Goal: Find specific page/section: Find specific page/section

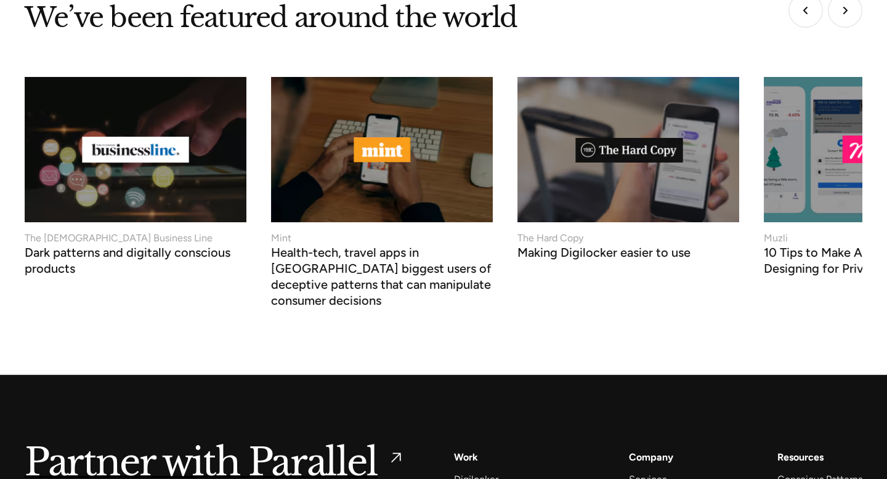
scroll to position [4782, 0]
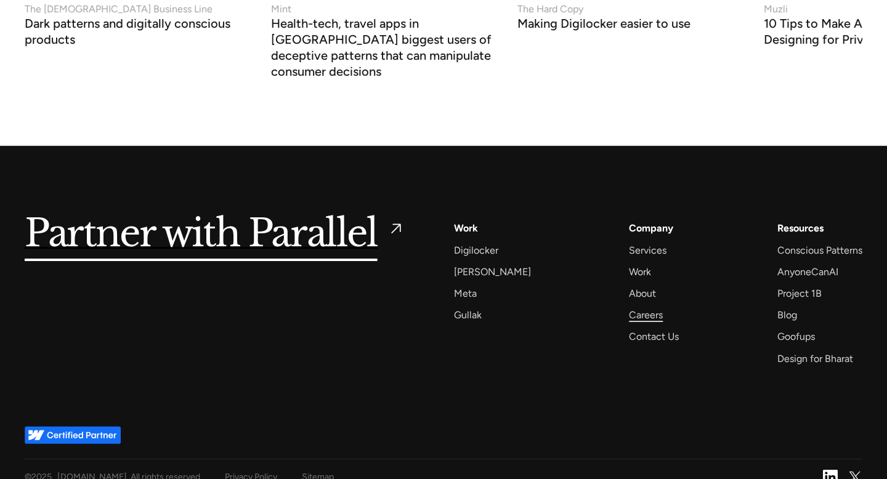
click at [629, 307] on div "Careers" at bounding box center [646, 315] width 34 height 17
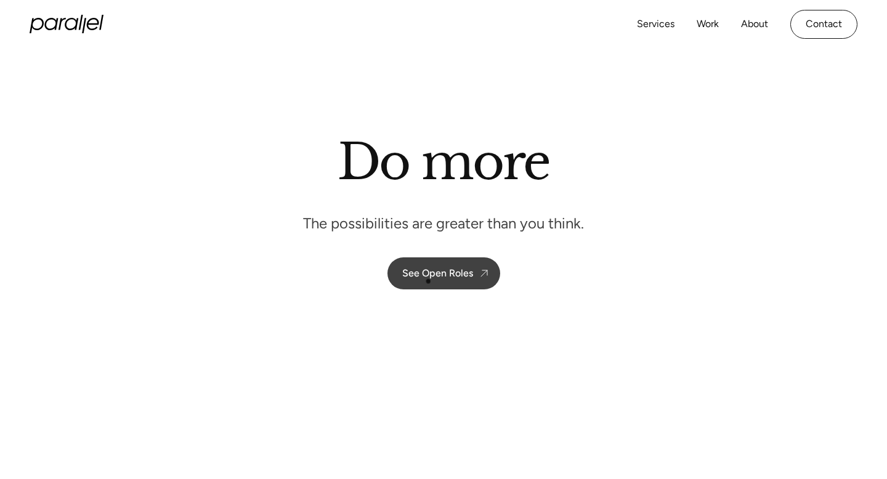
click at [432, 277] on div "See Open Roles" at bounding box center [437, 273] width 71 height 12
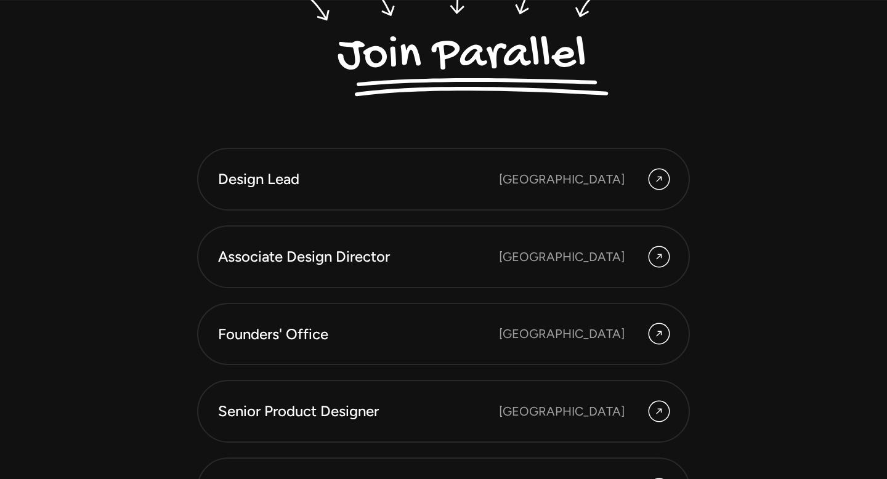
scroll to position [3268, 0]
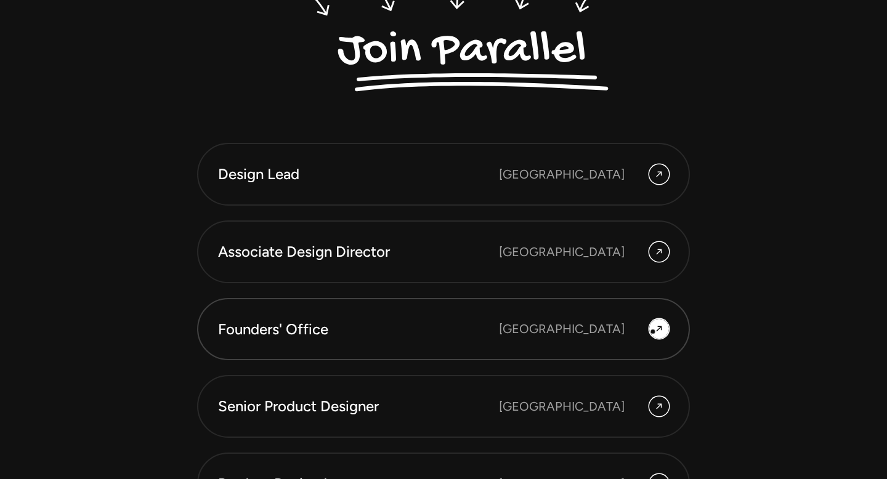
click at [654, 332] on icon at bounding box center [659, 329] width 10 height 15
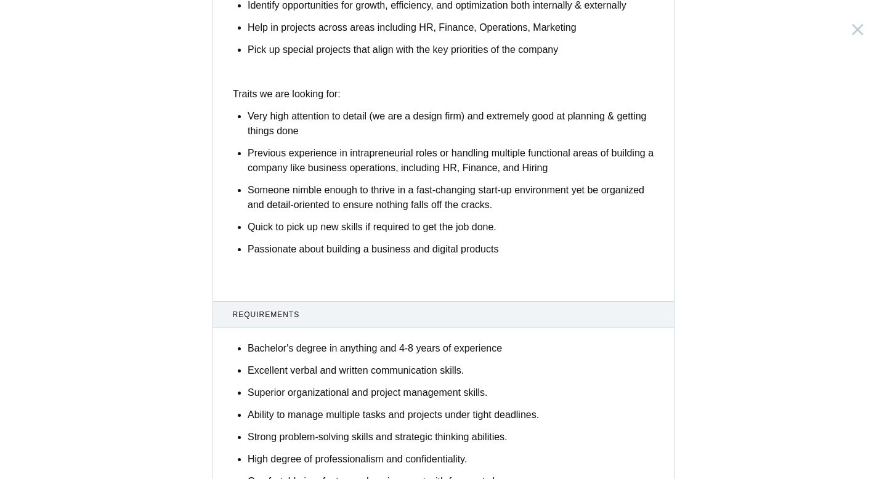
scroll to position [700, 0]
